Goal: Navigation & Orientation: Find specific page/section

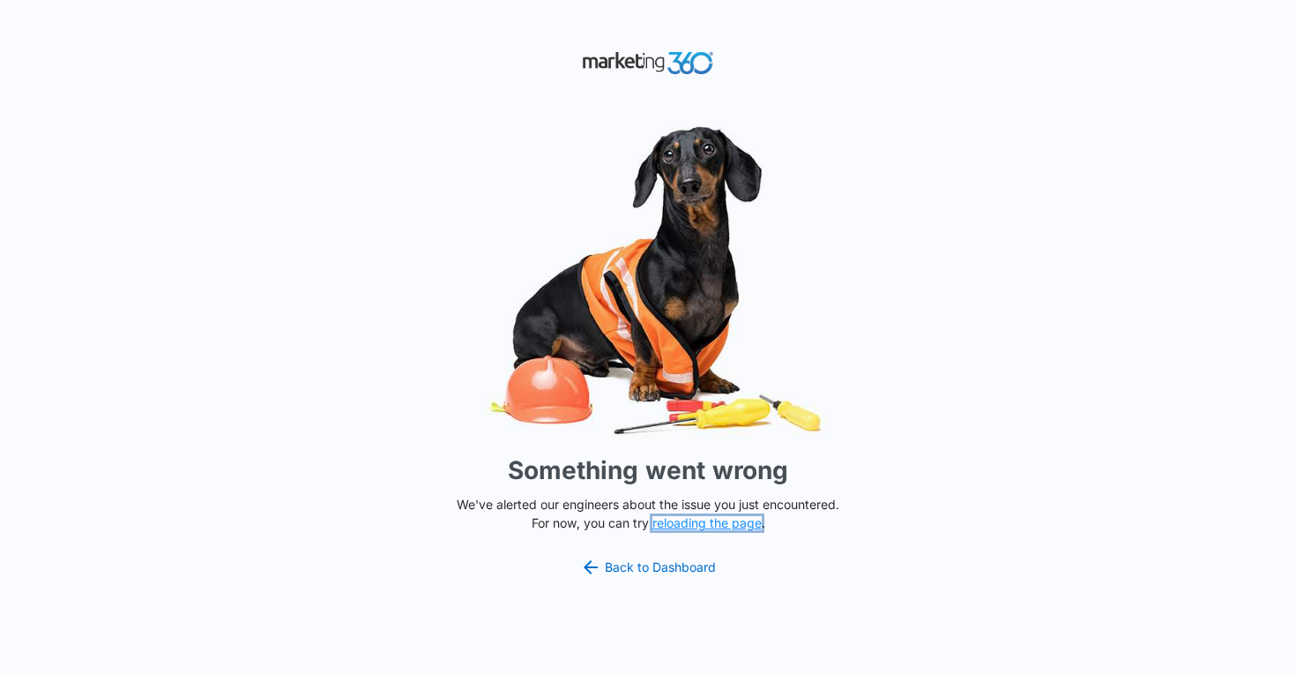
click at [662, 522] on button "reloading the page" at bounding box center [707, 523] width 109 height 14
click at [692, 566] on link "Back to Dashboard" at bounding box center [648, 566] width 136 height 21
